Goal: Task Accomplishment & Management: Complete application form

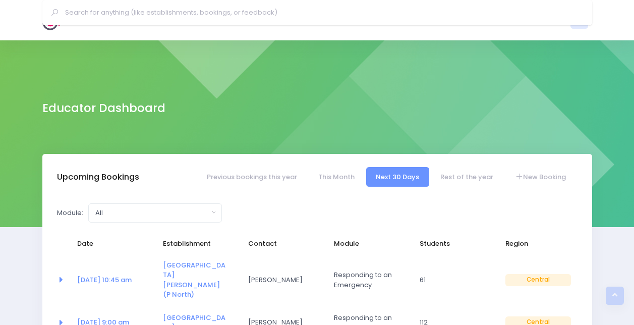
select select "5"
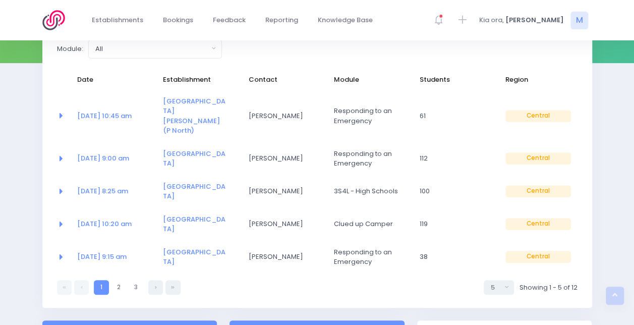
scroll to position [152, 0]
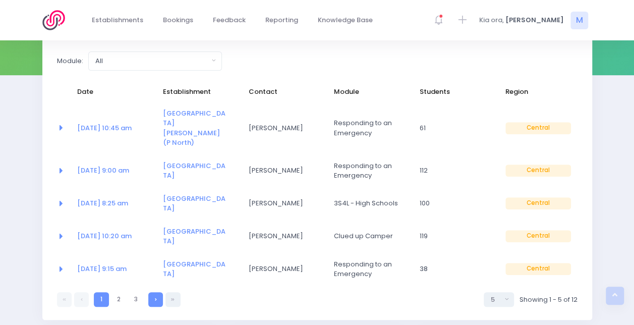
click at [156, 299] on icon at bounding box center [156, 299] width 2 height 0
select select "5"
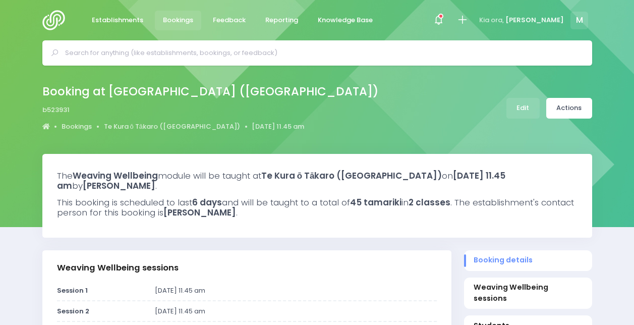
select select "5"
click at [50, 21] on img at bounding box center [56, 20] width 29 height 20
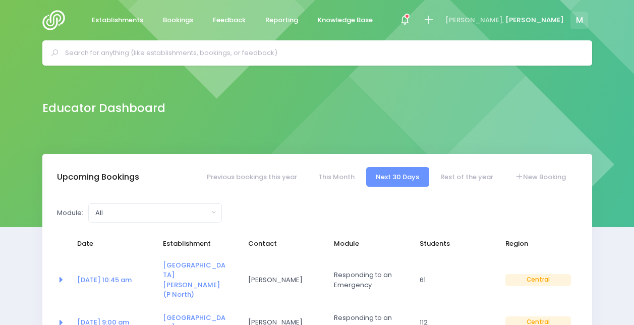
select select "5"
click at [538, 182] on link "New Booking" at bounding box center [540, 177] width 71 height 20
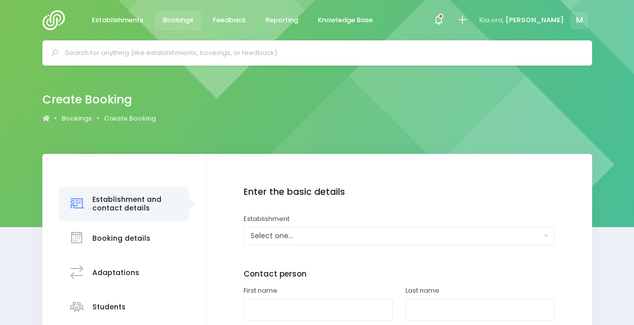
scroll to position [119, 0]
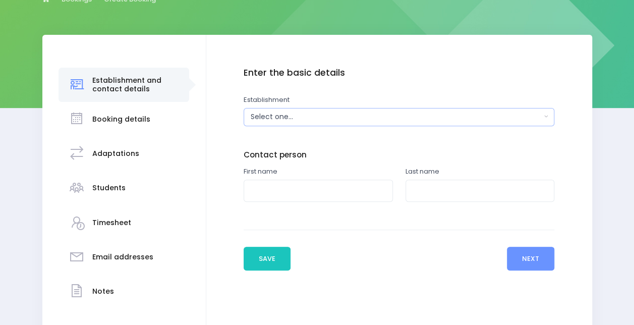
click at [276, 113] on div "Select one..." at bounding box center [396, 116] width 290 height 11
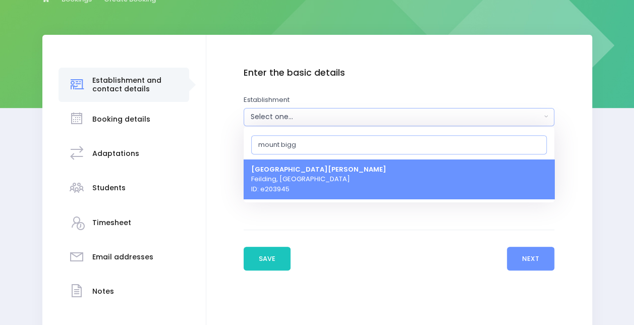
type input "mount bigg"
click at [293, 187] on span "Mount Biggs School Feilding, Central Region ID: e203945" at bounding box center [318, 179] width 135 height 30
select select "203945"
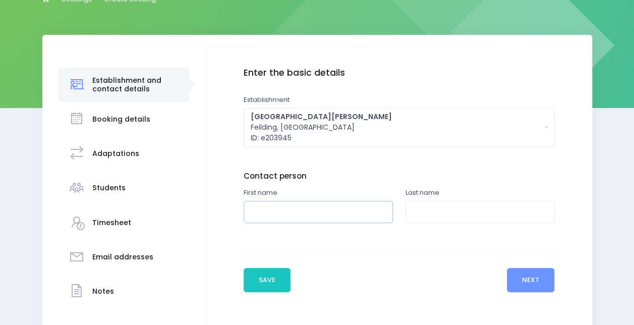
click at [313, 205] on input "text" at bounding box center [318, 212] width 149 height 23
type input "Chris"
click at [414, 210] on input "text" at bounding box center [479, 212] width 149 height 23
click at [434, 213] on input "text" at bounding box center [479, 212] width 149 height 23
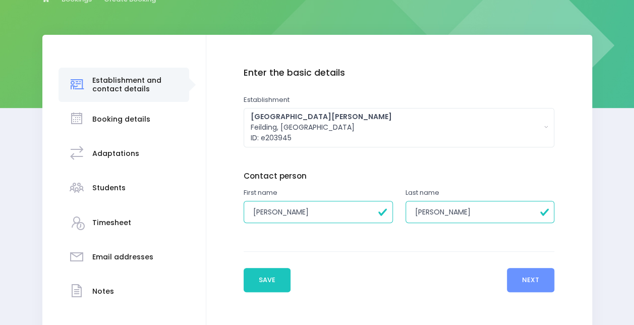
type input "Gilbert"
click at [547, 294] on div "Enter the basic details Establishment Select one... ** Do not use, double up **…" at bounding box center [399, 188] width 386 height 307
click at [534, 280] on button "Next" at bounding box center [531, 280] width 48 height 24
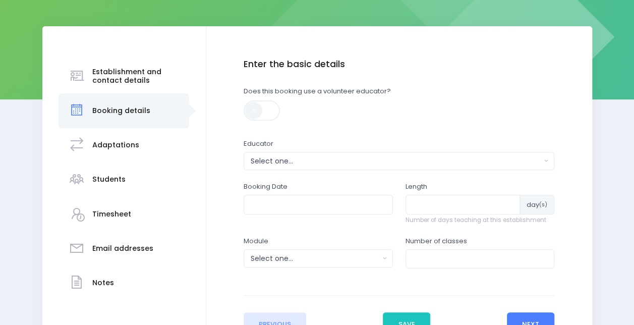
scroll to position [147, 0]
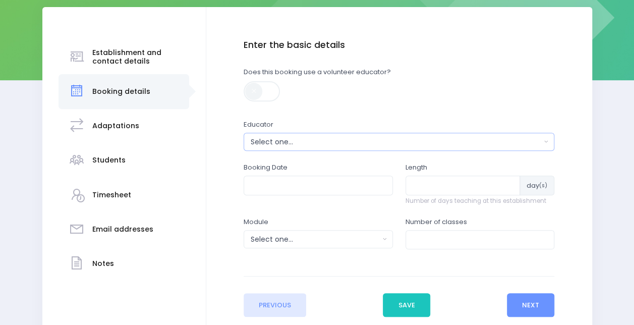
click at [270, 144] on div "Select one..." at bounding box center [396, 142] width 290 height 11
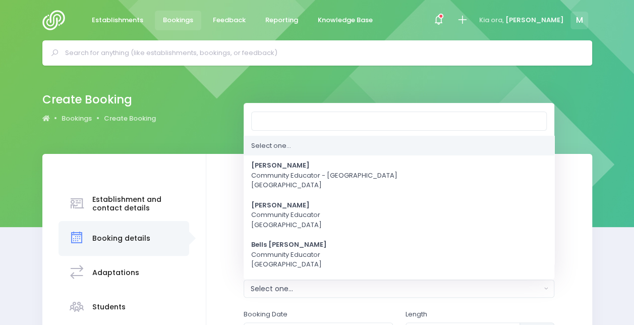
scroll to position [404, 0]
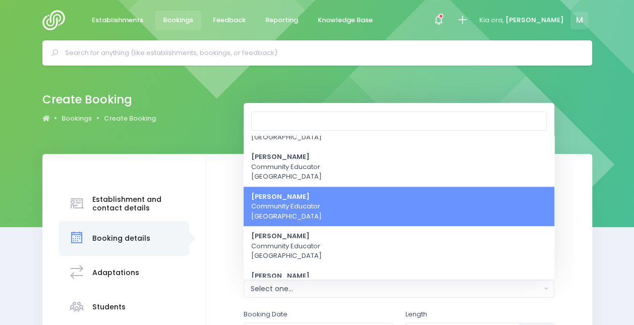
click at [270, 144] on ul "Select one... Alicia Smale Community Educator - Waikato Central Region Annette …" at bounding box center [399, 58] width 311 height 654
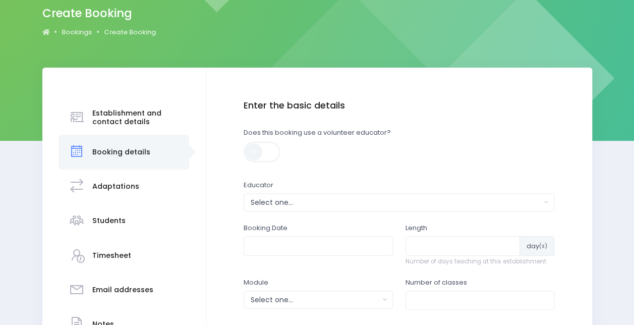
scroll to position [87, 0]
click at [273, 199] on div "Select one..." at bounding box center [396, 202] width 290 height 11
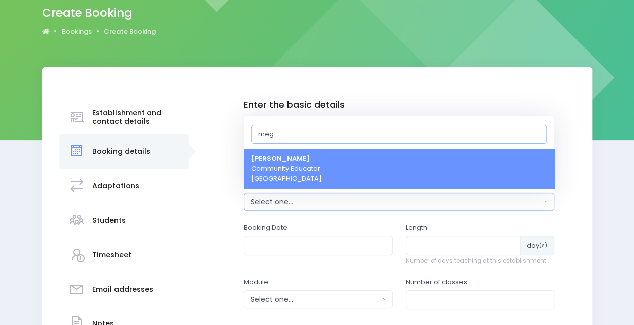
type input "meg"
click at [274, 163] on strong "[PERSON_NAME]" at bounding box center [280, 159] width 59 height 10
select select "399566"
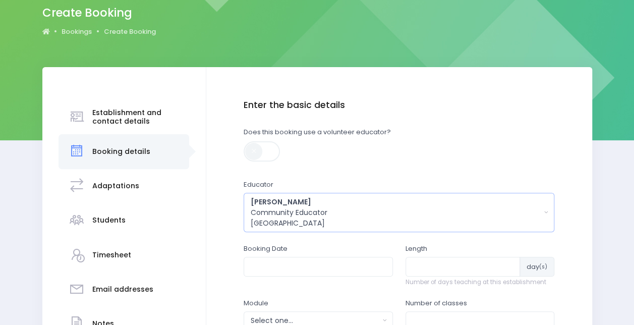
scroll to position [237, 0]
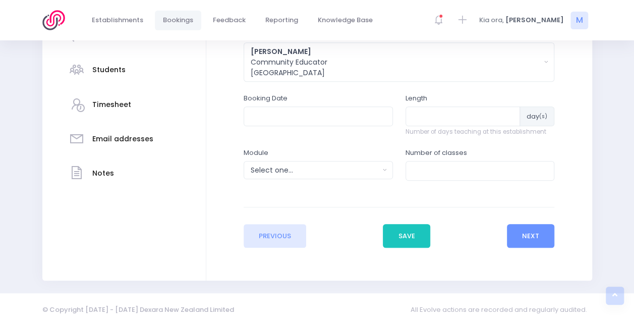
click at [278, 105] on div "Booking Date" at bounding box center [318, 109] width 149 height 32
click at [285, 112] on input "text" at bounding box center [318, 115] width 149 height 19
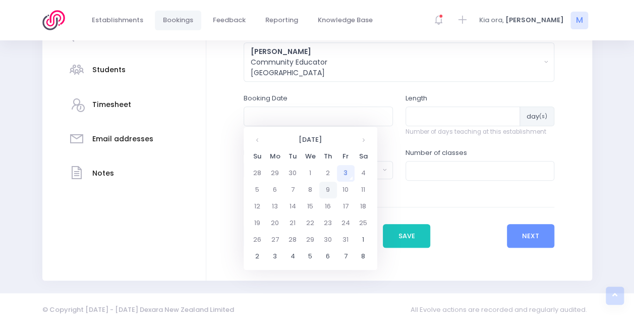
click at [328, 188] on td "9" at bounding box center [328, 190] width 18 height 17
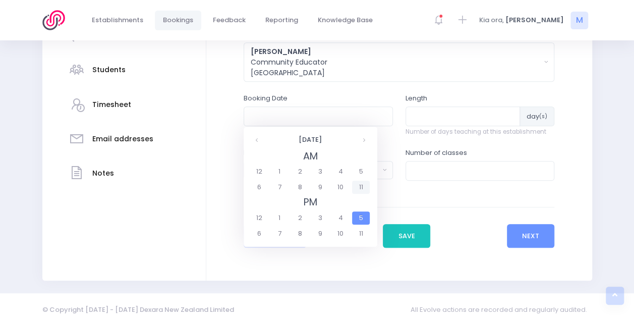
click at [358, 187] on span "11" at bounding box center [361, 187] width 18 height 13
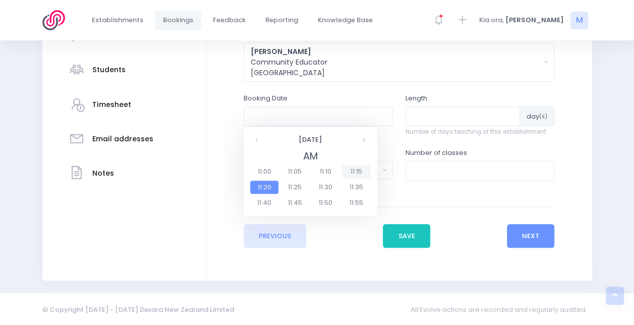
click at [358, 170] on span "11:15" at bounding box center [356, 171] width 28 height 13
type input "09/10/2025 11:15 AM"
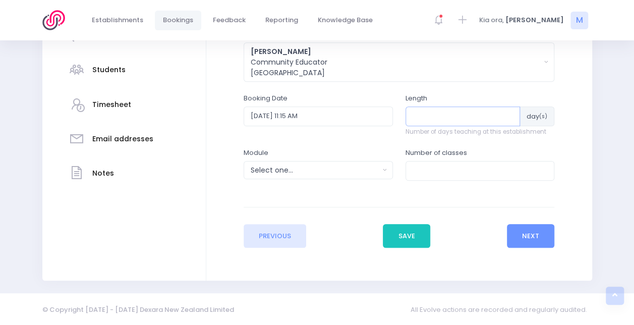
click at [438, 111] on input "number" at bounding box center [462, 115] width 115 height 19
type input "1"
click at [424, 169] on input "number" at bounding box center [479, 170] width 149 height 19
type input "2"
click at [297, 167] on div "Select one..." at bounding box center [315, 170] width 129 height 11
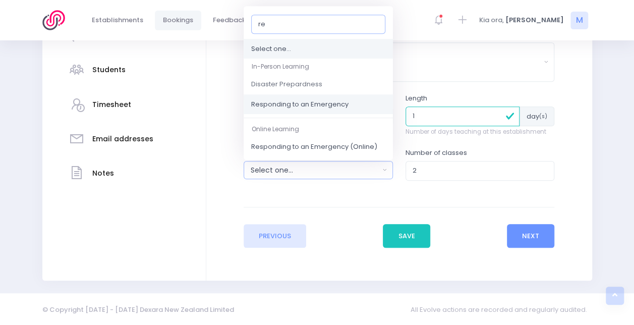
type input "re"
click at [299, 107] on span "Responding to an Emergency" at bounding box center [299, 104] width 97 height 10
select select "Responding to an Emergency"
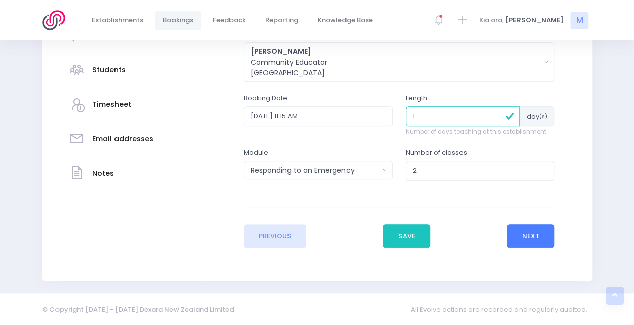
click at [536, 235] on button "Next" at bounding box center [531, 236] width 48 height 24
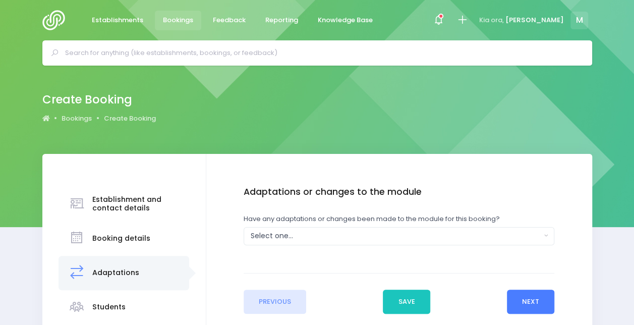
scroll to position [91, 0]
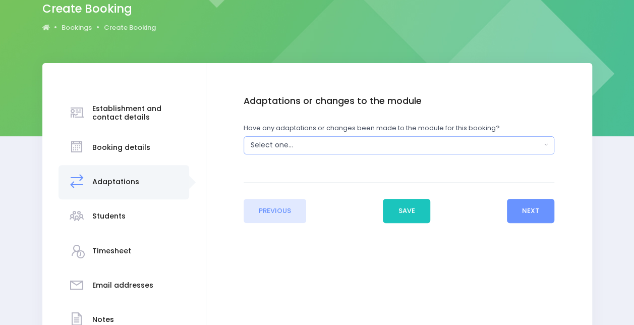
click at [401, 144] on div "Select one..." at bounding box center [396, 145] width 290 height 11
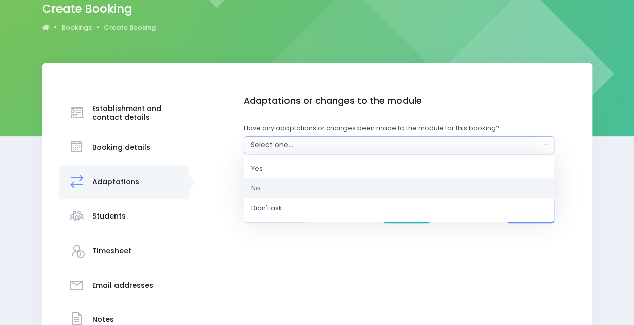
click at [276, 191] on link "No" at bounding box center [399, 188] width 311 height 20
select select "No"
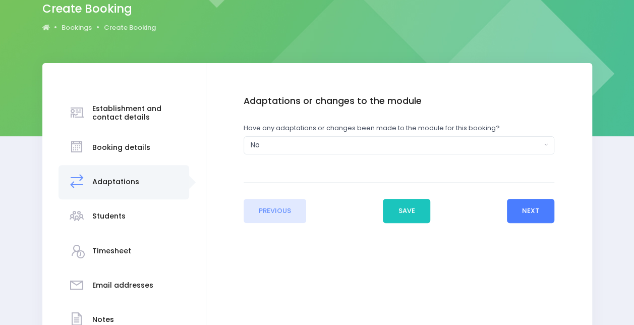
click at [533, 216] on button "Next" at bounding box center [531, 211] width 48 height 24
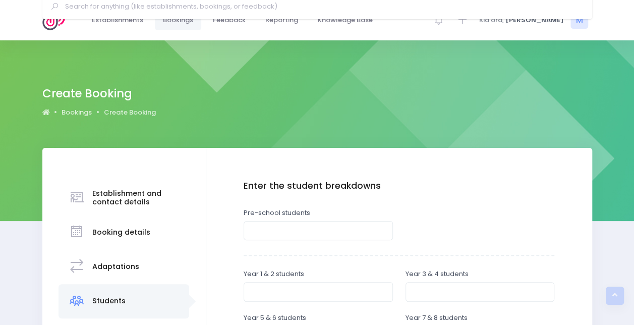
scroll to position [209, 0]
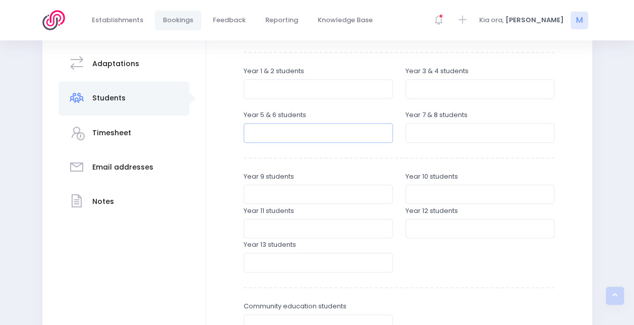
click at [295, 135] on input "number" at bounding box center [318, 132] width 149 height 19
type input "31"
click at [330, 91] on input "number" at bounding box center [318, 88] width 149 height 19
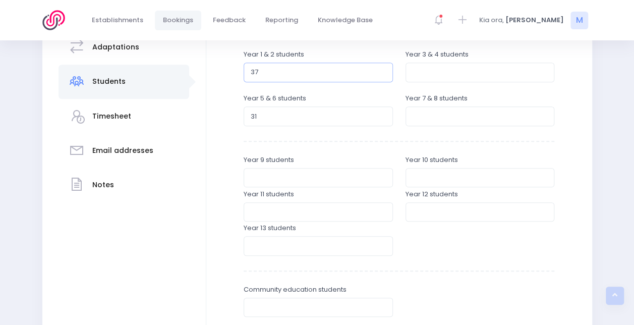
scroll to position [364, 0]
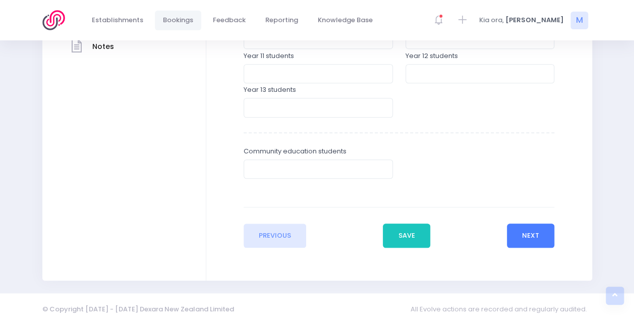
type input "37"
click at [536, 234] on button "Next" at bounding box center [531, 235] width 48 height 24
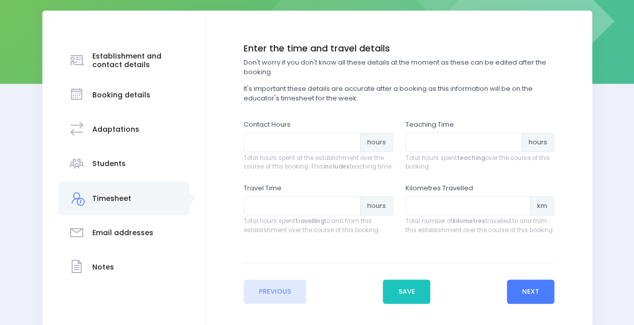
scroll to position [143, 0]
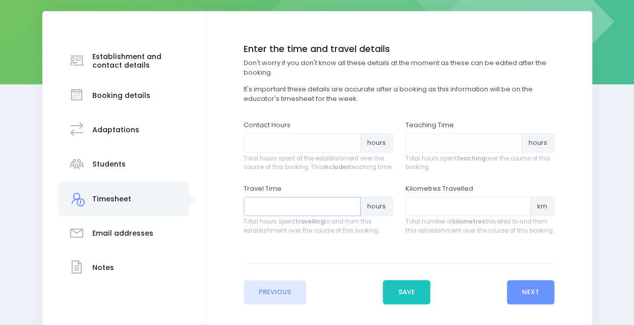
click at [306, 212] on input "number" at bounding box center [302, 206] width 117 height 19
type input ".25"
click at [436, 212] on input "number" at bounding box center [468, 206] width 126 height 19
type input "14.1"
click at [432, 141] on input "number" at bounding box center [463, 142] width 117 height 19
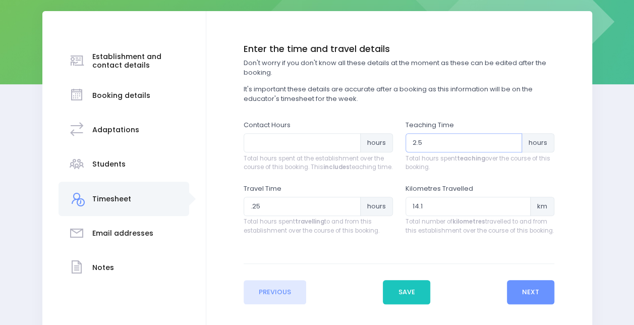
type input "2.5"
click at [267, 139] on input "number" at bounding box center [302, 142] width 117 height 19
type input "3.75"
click at [441, 216] on input "14.1" at bounding box center [468, 206] width 126 height 19
type input "1"
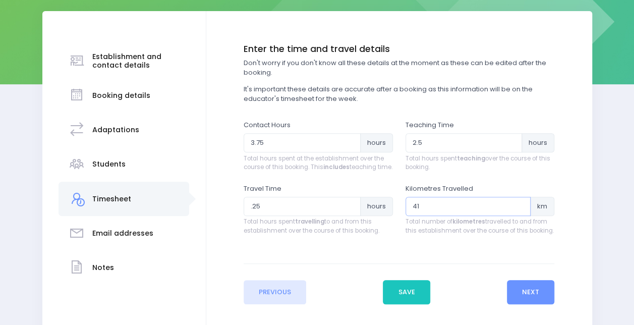
type input "41"
click at [268, 213] on input ".25" at bounding box center [302, 206] width 117 height 19
type input ".2"
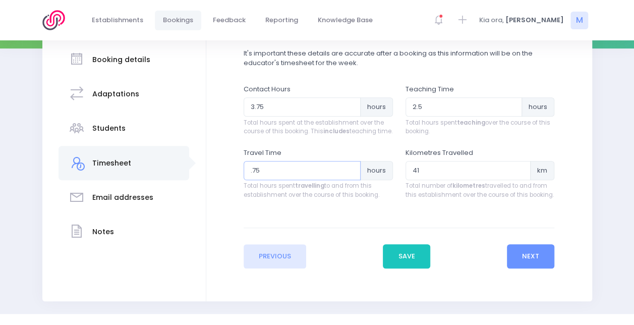
scroll to position [180, 0]
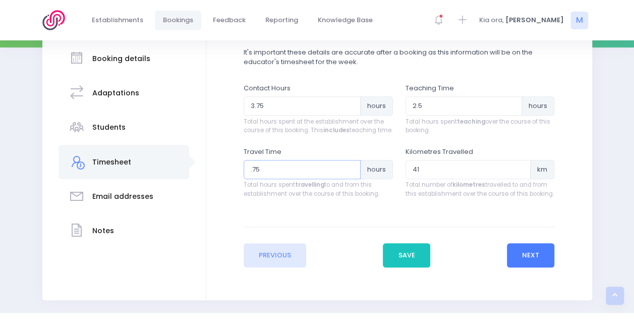
type input ".75"
click at [544, 257] on button "Next" at bounding box center [531, 255] width 48 height 24
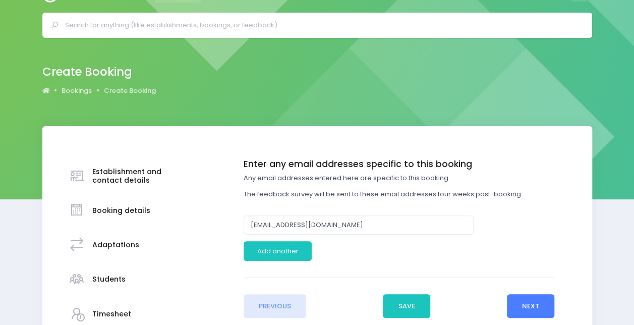
scroll to position [138, 0]
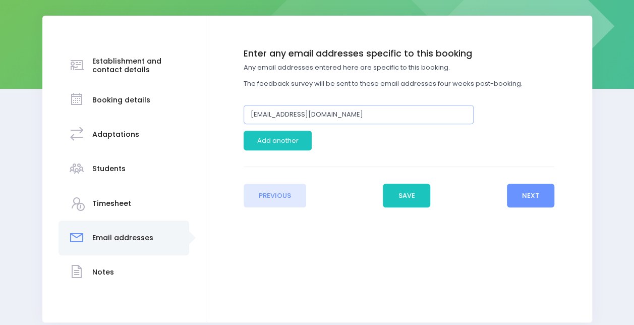
drag, startPoint x: 269, startPoint y: 113, endPoint x: 225, endPoint y: 119, distance: 44.2
click at [225, 119] on div "Enter the basic details Establishment Select one... ** Do not use, double up **…" at bounding box center [399, 127] width 366 height 159
type input "[EMAIL_ADDRESS][DOMAIN_NAME]"
click at [539, 196] on button "Next" at bounding box center [531, 196] width 48 height 24
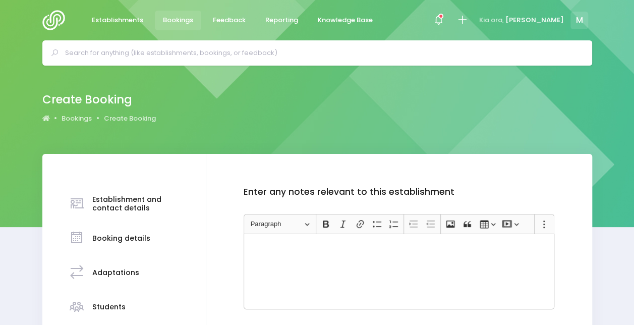
scroll to position [181, 0]
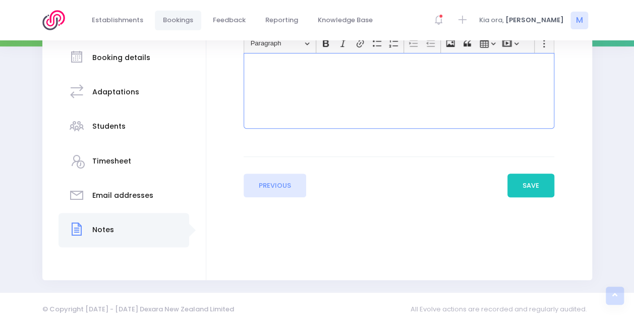
click at [464, 79] on div "Rich Text Editor, main" at bounding box center [399, 91] width 311 height 76
drag, startPoint x: 382, startPoint y: 64, endPoint x: 338, endPoint y: 67, distance: 44.5
click at [338, 67] on p "Travel calculated between establishment + home base." at bounding box center [399, 65] width 302 height 10
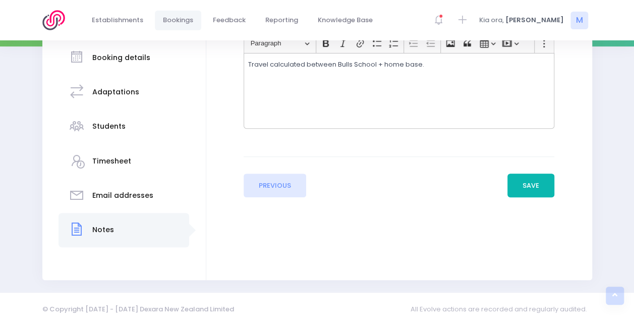
click at [540, 191] on button "Save" at bounding box center [530, 185] width 47 height 24
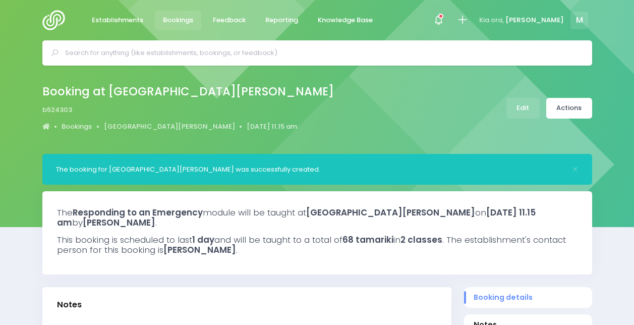
select select "5"
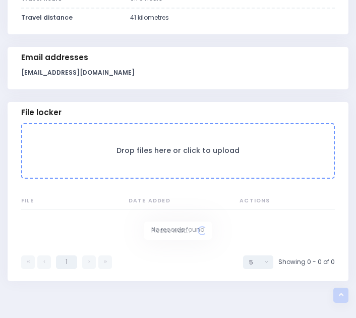
scroll to position [807, 0]
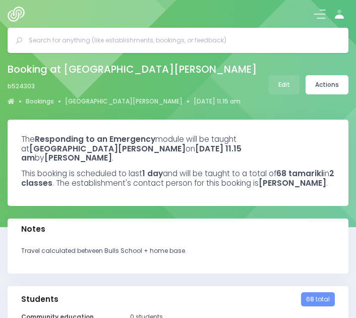
select select "5"
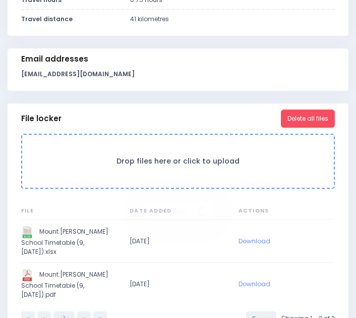
scroll to position [773, 0]
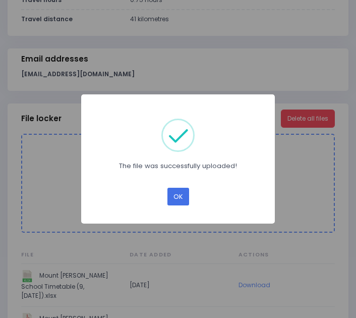
click at [179, 197] on button "OK" at bounding box center [178, 197] width 22 height 18
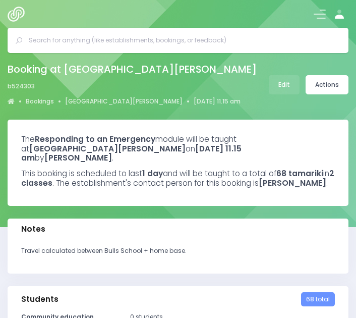
select select "5"
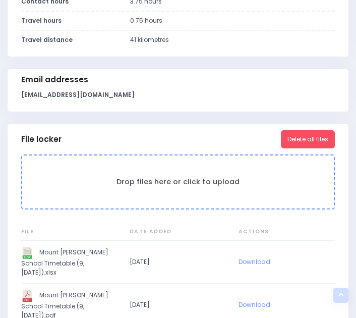
scroll to position [851, 0]
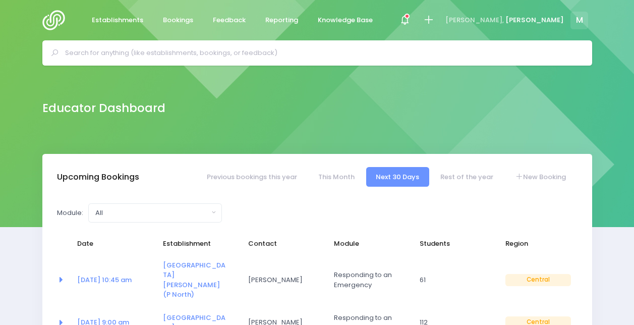
select select "5"
click at [534, 176] on link "New Booking" at bounding box center [540, 177] width 71 height 20
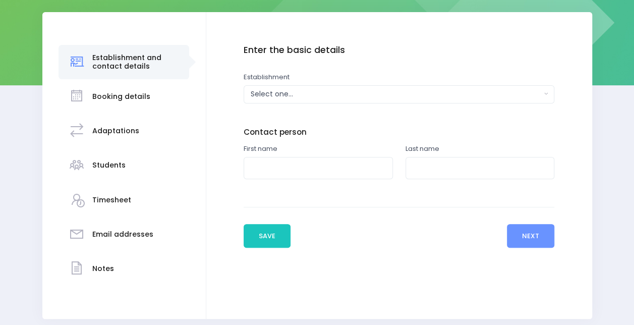
scroll to position [146, 0]
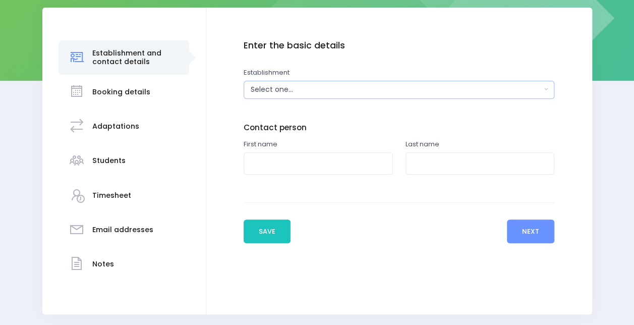
click at [290, 92] on div "Select one..." at bounding box center [396, 89] width 290 height 11
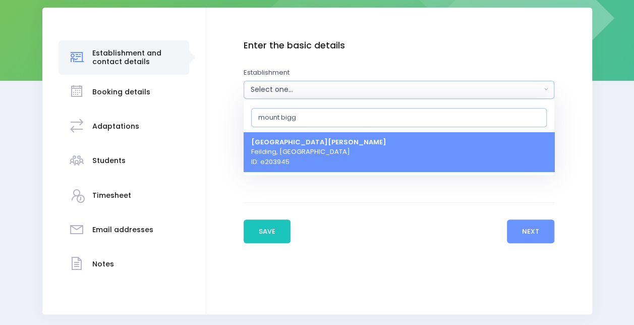
type input "mount bigg"
click at [286, 140] on strong "[GEOGRAPHIC_DATA][PERSON_NAME]" at bounding box center [318, 142] width 135 height 10
select select "203945"
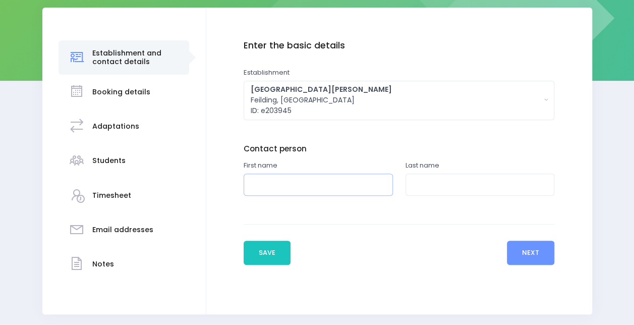
click at [279, 178] on input "text" at bounding box center [318, 184] width 149 height 23
type input "Chris"
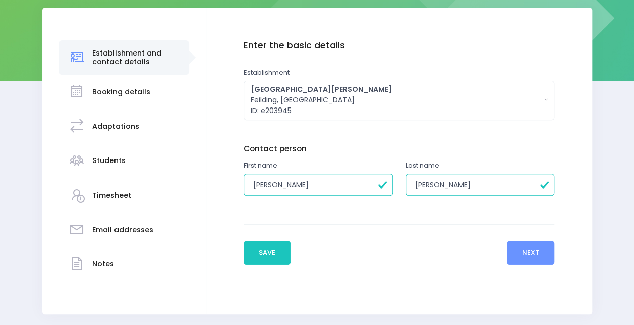
type input "Gilbert"
click at [549, 255] on button "Next" at bounding box center [531, 253] width 48 height 24
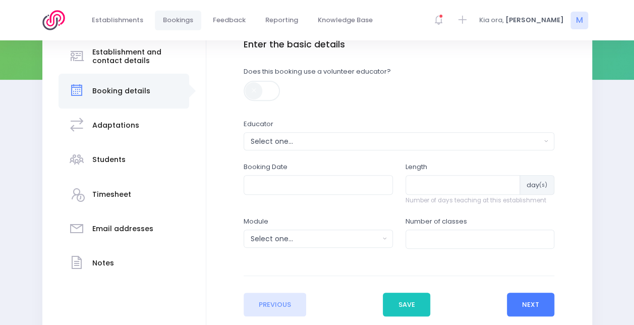
scroll to position [156, 0]
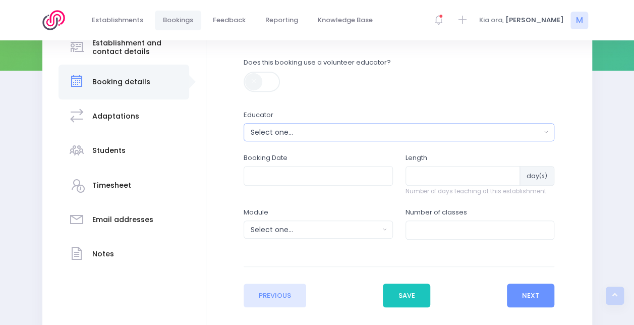
click at [303, 130] on div "Select one..." at bounding box center [396, 132] width 290 height 11
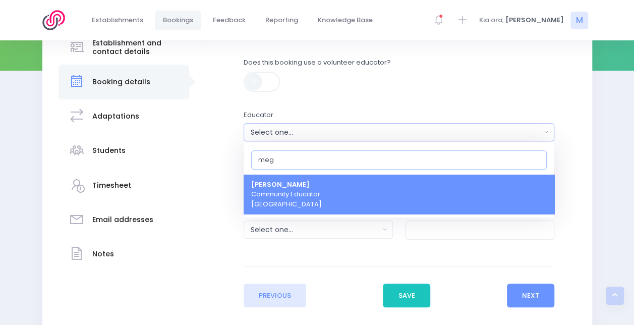
type input "meg"
click at [296, 200] on span "Megan Lawton Community Educator Central Region" at bounding box center [286, 195] width 71 height 30
select select "399566"
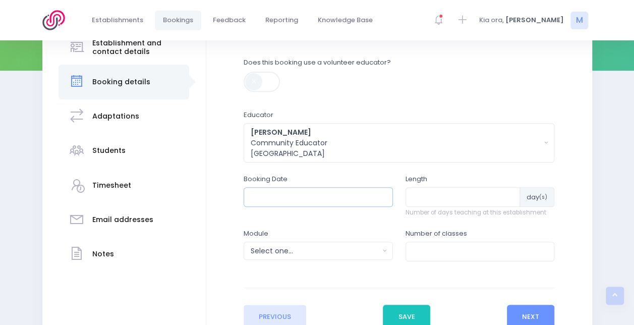
click at [312, 200] on input "text" at bounding box center [318, 196] width 149 height 19
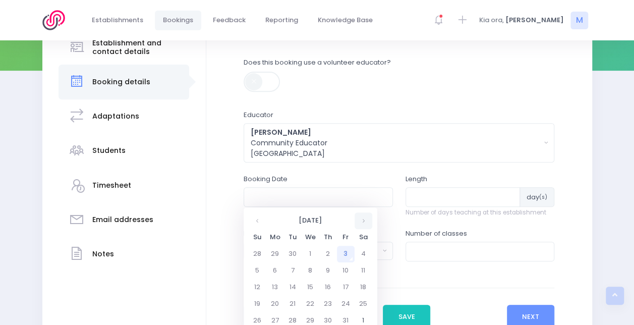
click at [362, 222] on th at bounding box center [364, 220] width 18 height 17
click at [264, 221] on th at bounding box center [258, 220] width 18 height 17
click at [326, 283] on td "16" at bounding box center [328, 287] width 18 height 17
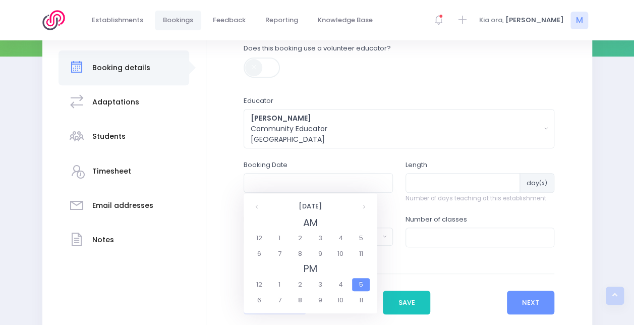
scroll to position [171, 0]
click at [318, 254] on span "9" at bounding box center [320, 253] width 18 height 13
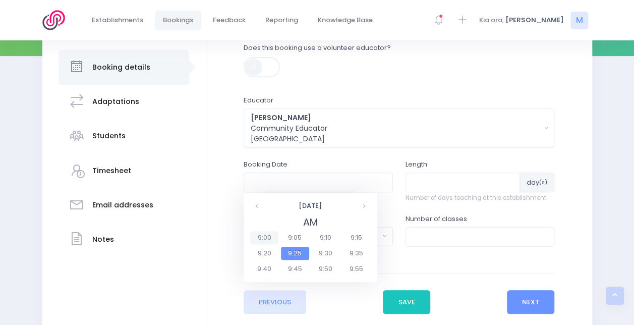
click at [259, 231] on span "9:00" at bounding box center [264, 237] width 28 height 13
type input "16/10/2025 09:00 AM"
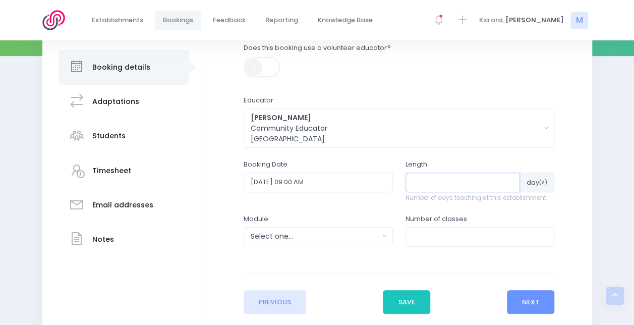
click at [429, 188] on input "number" at bounding box center [462, 181] width 115 height 19
type input "1"
click at [431, 237] on input "number" at bounding box center [479, 236] width 149 height 19
type input "3"
type input "2"
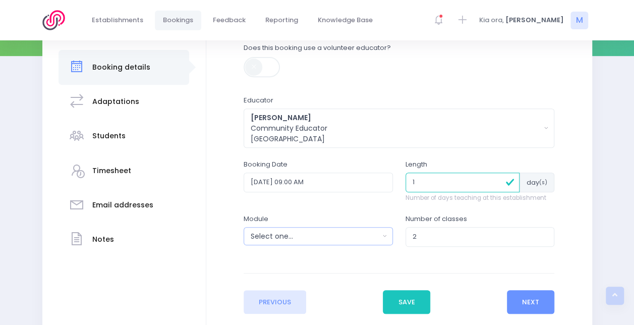
click at [339, 231] on div "Select one..." at bounding box center [315, 236] width 129 height 11
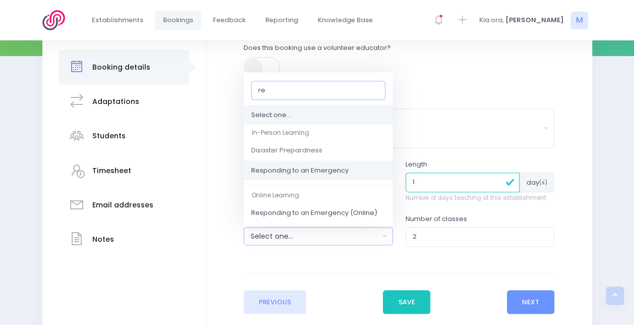
type input "re"
click at [295, 167] on span "Responding to an Emergency" at bounding box center [299, 170] width 97 height 10
select select "Responding to an Emergency"
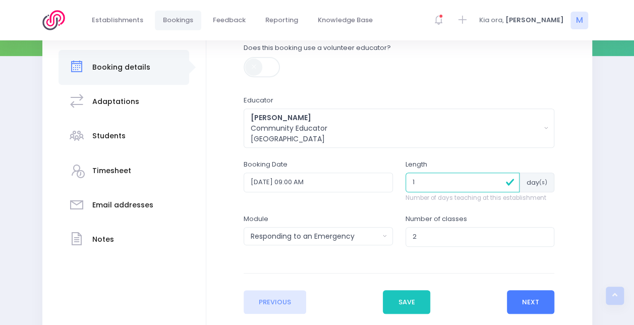
click at [538, 300] on button "Next" at bounding box center [531, 302] width 48 height 24
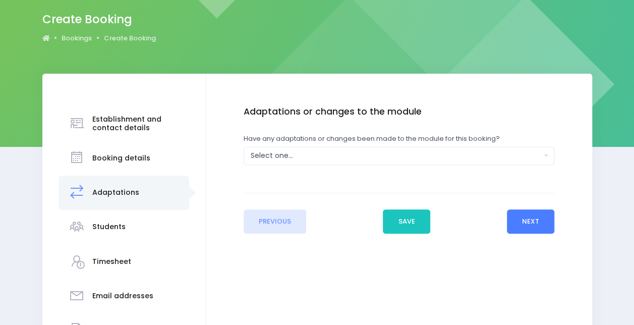
scroll to position [96, 0]
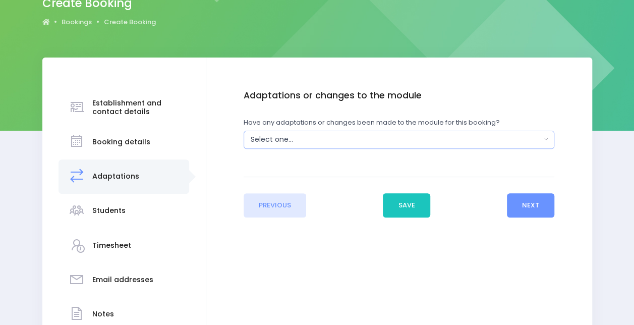
click at [382, 138] on div "Select one..." at bounding box center [396, 139] width 290 height 11
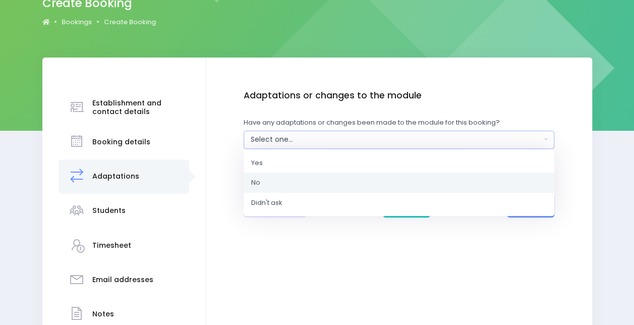
click at [317, 181] on link "No" at bounding box center [399, 182] width 311 height 20
select select "No"
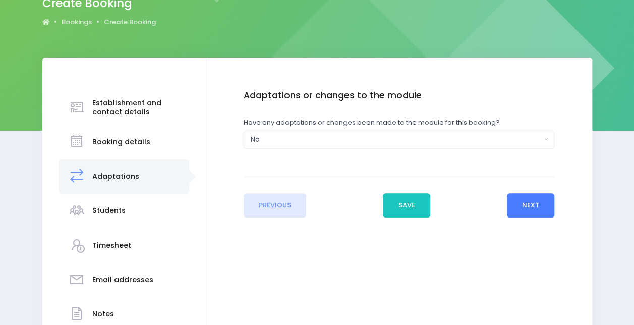
click at [524, 207] on button "Next" at bounding box center [531, 205] width 48 height 24
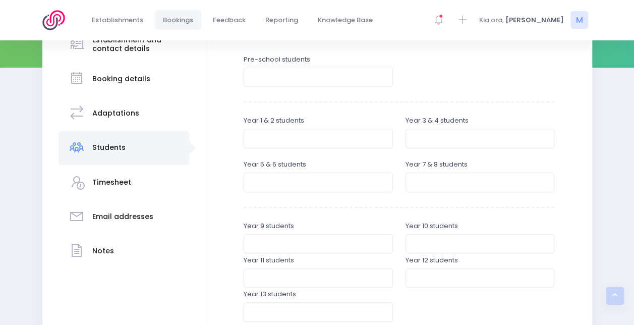
scroll to position [160, 0]
click at [436, 137] on input "number" at bounding box center [479, 137] width 149 height 19
type input "31"
click at [429, 185] on input "number" at bounding box center [479, 181] width 149 height 19
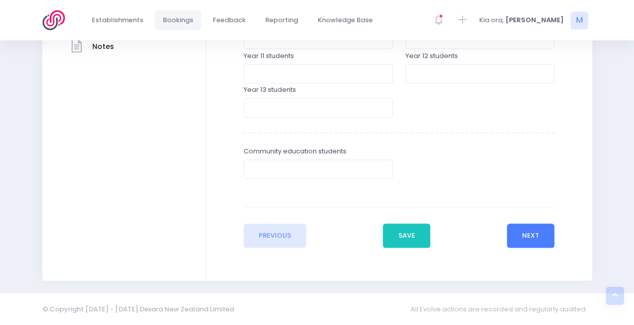
type input "18"
click at [534, 235] on button "Next" at bounding box center [531, 235] width 48 height 24
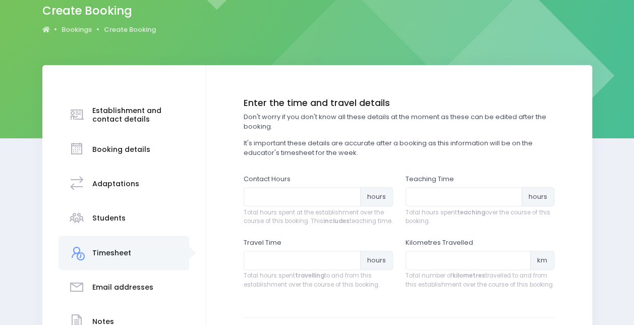
scroll to position [189, 0]
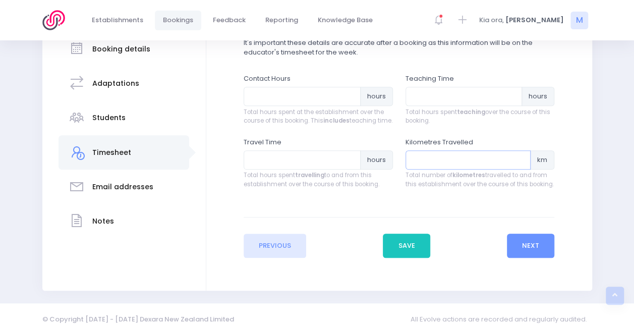
click at [422, 168] on input "number" at bounding box center [468, 159] width 126 height 19
type input "54"
click at [319, 169] on input "number" at bounding box center [302, 159] width 117 height 19
type input "1"
click at [284, 101] on input "number" at bounding box center [302, 96] width 117 height 19
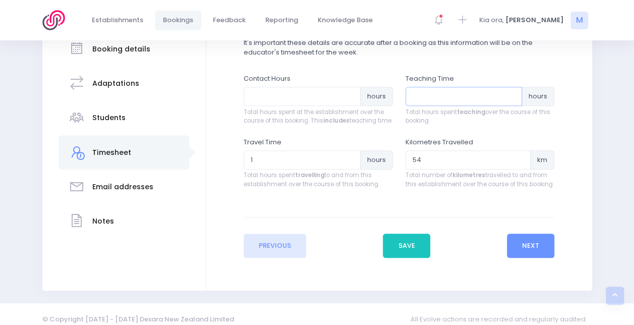
click at [443, 98] on input "number" at bounding box center [463, 96] width 117 height 19
type input "2.75"
click at [271, 96] on input "number" at bounding box center [302, 96] width 117 height 19
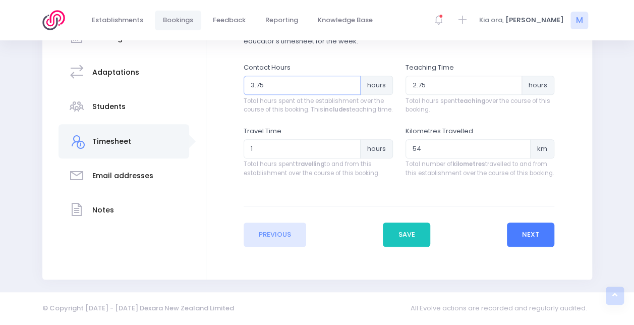
type input "3.75"
click at [525, 236] on button "Next" at bounding box center [531, 234] width 48 height 24
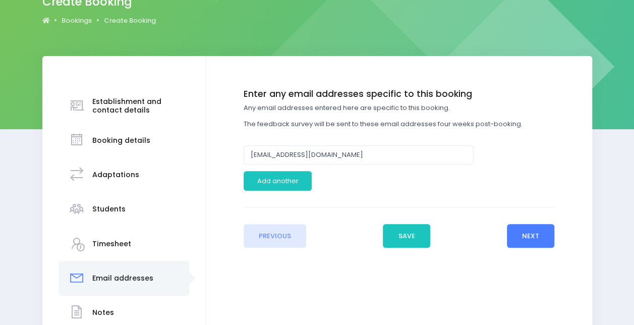
scroll to position [99, 0]
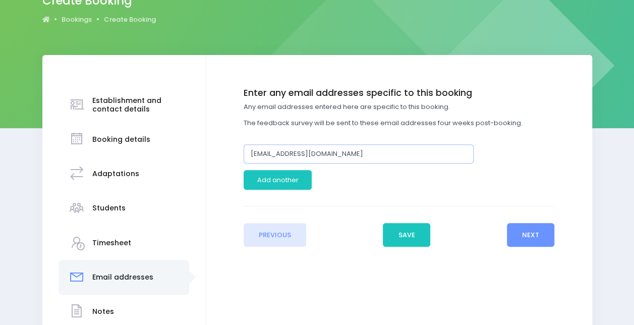
drag, startPoint x: 269, startPoint y: 153, endPoint x: 224, endPoint y: 154, distance: 44.9
click at [224, 154] on div "Enter the basic details Establishment Select one... ** Do not use, double up **…" at bounding box center [399, 167] width 366 height 159
type input "[EMAIL_ADDRESS][DOMAIN_NAME]"
click at [516, 232] on button "Next" at bounding box center [531, 235] width 48 height 24
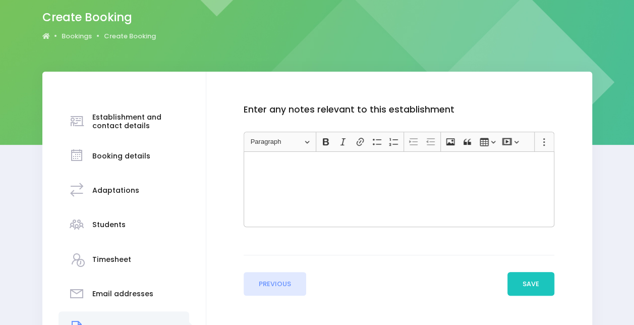
scroll to position [142, 0]
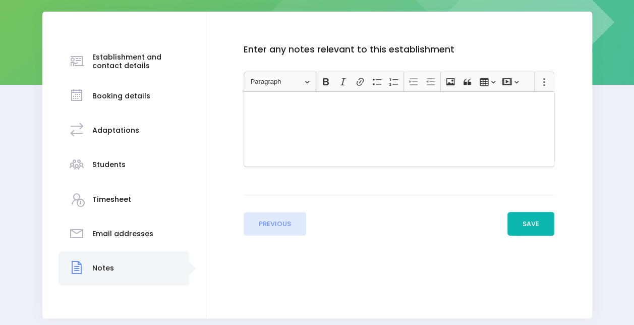
click at [522, 221] on button "Save" at bounding box center [530, 224] width 47 height 24
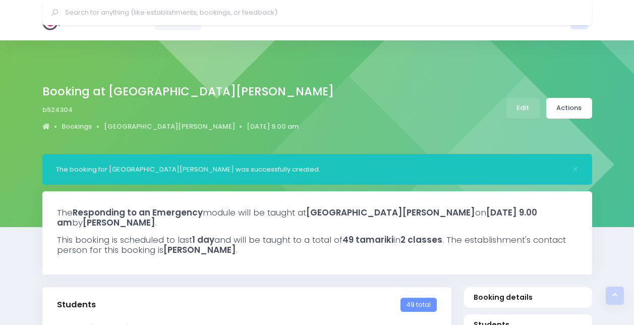
select select "5"
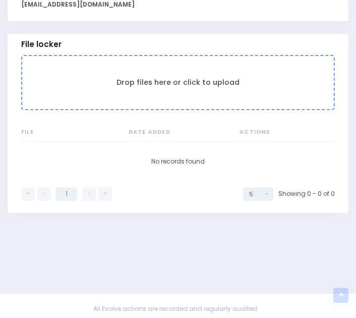
scroll to position [811, 0]
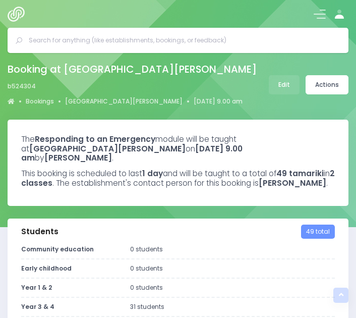
select select "5"
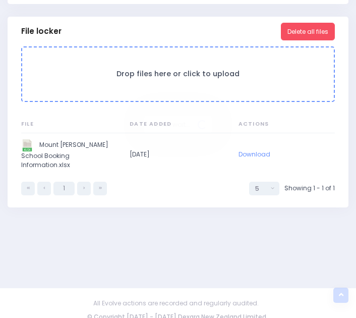
scroll to position [792, 0]
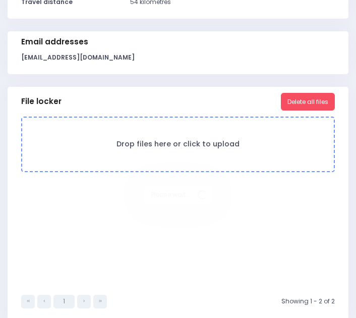
scroll to position [722, 0]
select select "5"
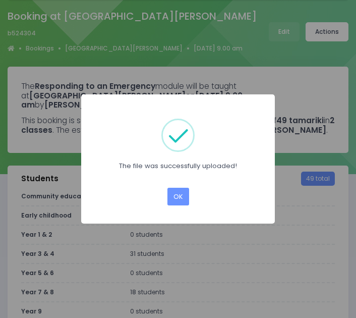
scroll to position [0, 0]
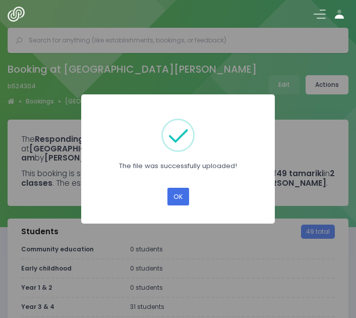
click at [180, 195] on button "OK" at bounding box center [178, 197] width 22 height 18
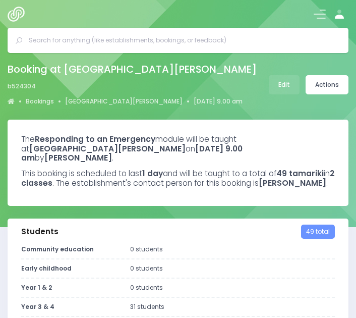
select select "5"
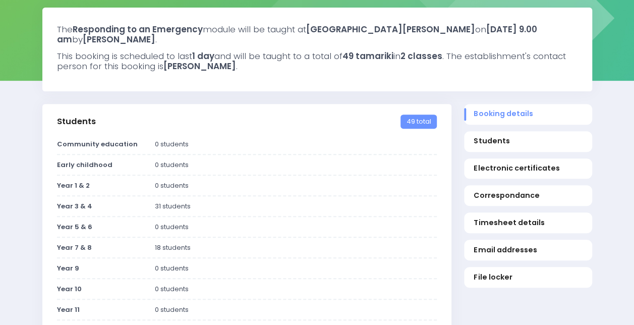
scroll to position [105, 0]
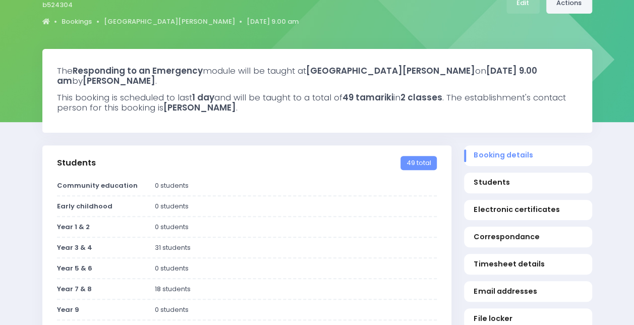
click at [356, 5] on link "Actions" at bounding box center [569, 3] width 46 height 21
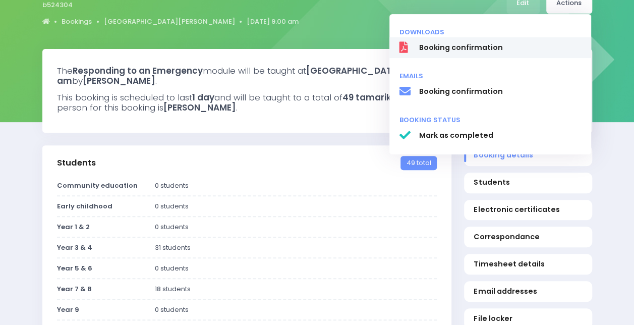
click at [356, 44] on span "Booking confirmation" at bounding box center [500, 47] width 162 height 11
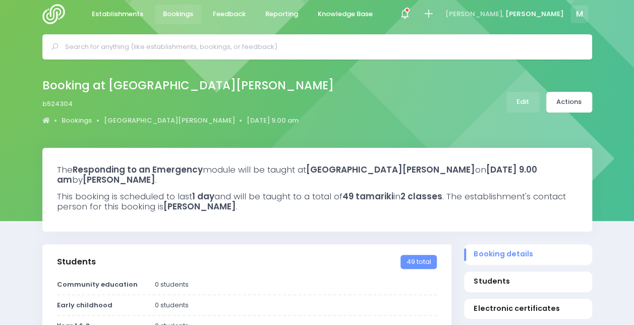
scroll to position [0, 0]
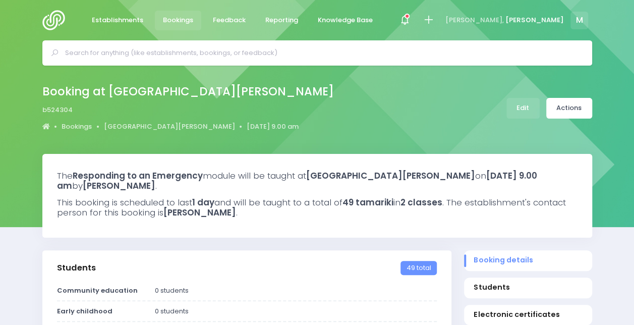
click at [25, 153] on div "Booking at Mount Biggs School b524304 Bookings Mount Biggs School 16 October 20…" at bounding box center [317, 110] width 634 height 88
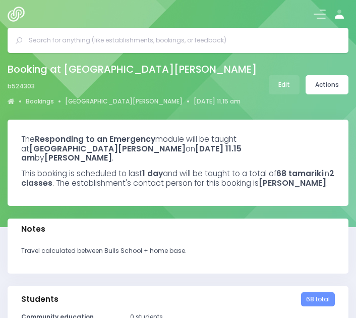
select select "5"
select select
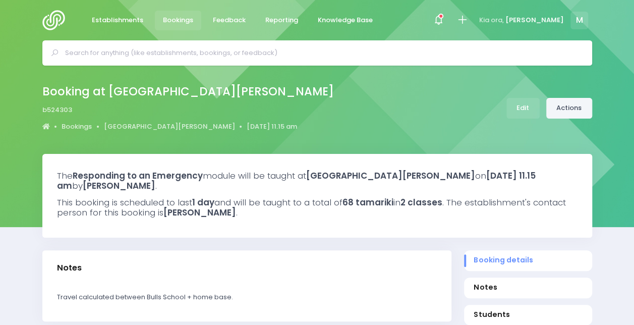
click at [356, 111] on link "Actions" at bounding box center [569, 108] width 46 height 21
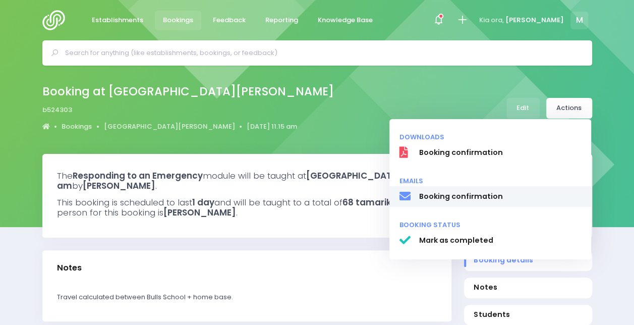
click at [356, 198] on span "Booking confirmation" at bounding box center [500, 196] width 162 height 11
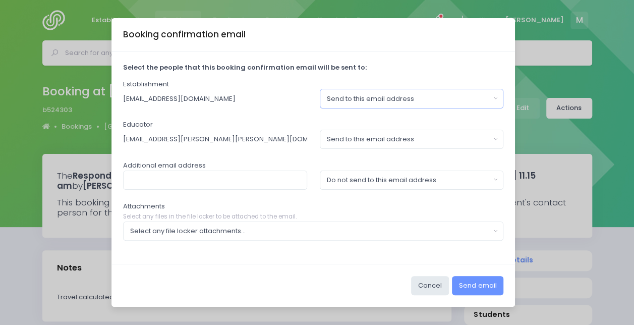
click at [356, 97] on div "Send to this email address" at bounding box center [408, 99] width 163 height 10
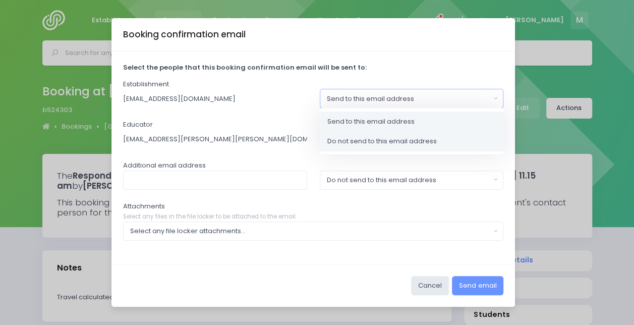
click at [337, 139] on span "Do not send to this email address" at bounding box center [381, 141] width 109 height 10
select select "no_email"
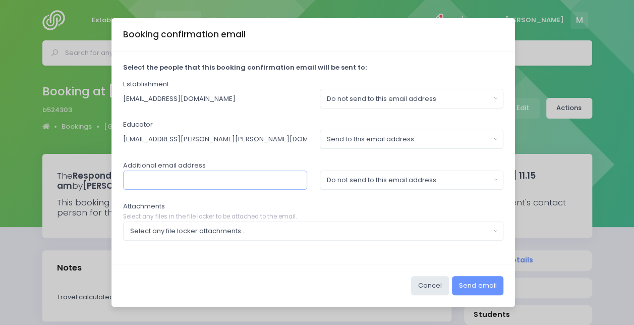
click at [280, 176] on input "text" at bounding box center [215, 179] width 184 height 19
type input "[EMAIL_ADDRESS][DOMAIN_NAME]"
click at [342, 174] on button "Do not send to this email address" at bounding box center [412, 179] width 184 height 19
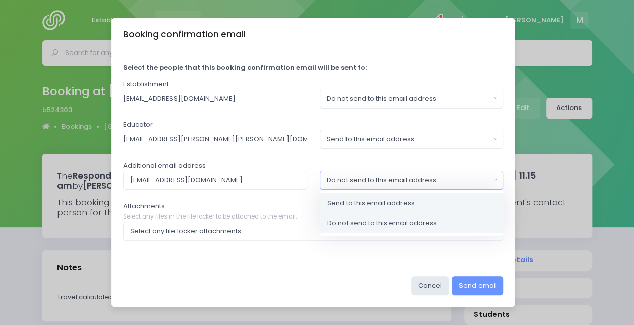
click at [328, 202] on span "Send to this email address" at bounding box center [370, 203] width 87 height 10
select select "send"
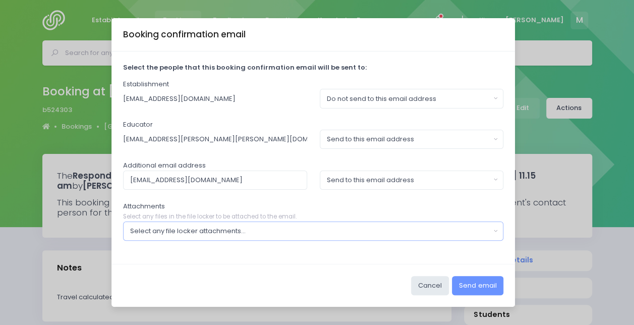
click at [278, 229] on div "Select any file locker attachments..." at bounding box center [310, 231] width 360 height 10
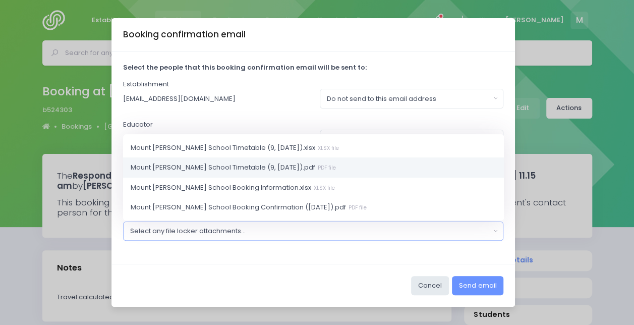
click at [246, 168] on span "Mount [PERSON_NAME] School Timetable (9, [DATE]).pdf PDF file" at bounding box center [233, 167] width 205 height 10
select select "11465"
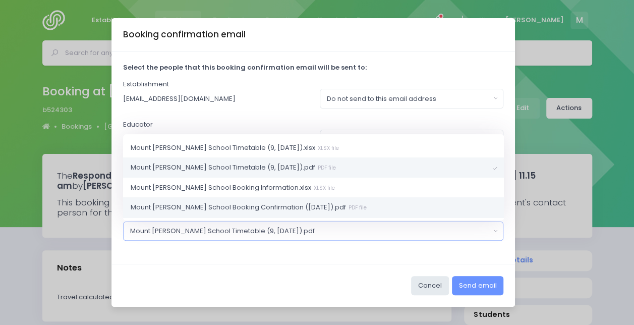
click at [257, 209] on span "Mount [PERSON_NAME] School Booking Confirmation ([DATE]).pdf PDF file" at bounding box center [249, 207] width 236 height 10
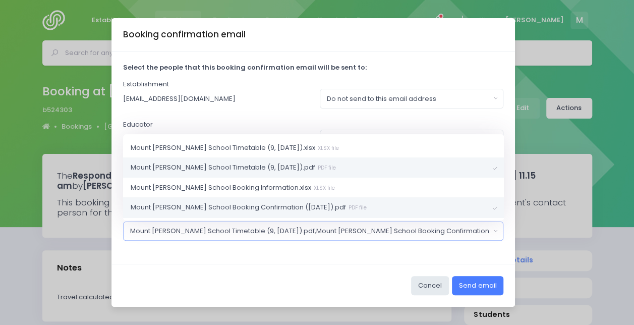
click at [356, 286] on button "Send email" at bounding box center [477, 285] width 51 height 19
